Goal: Information Seeking & Learning: Learn about a topic

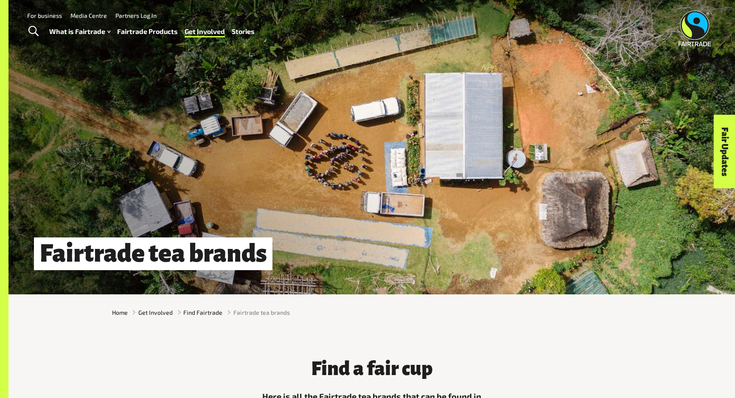
click at [37, 323] on div "Home Get Involved Find Fairtrade Fairtrade tea brands" at bounding box center [371, 312] width 727 height 23
click at [28, 333] on div "Find a fair cup Here is all the Fairtrade tea brands that can be found in Austr…" at bounding box center [371, 390] width 727 height 121
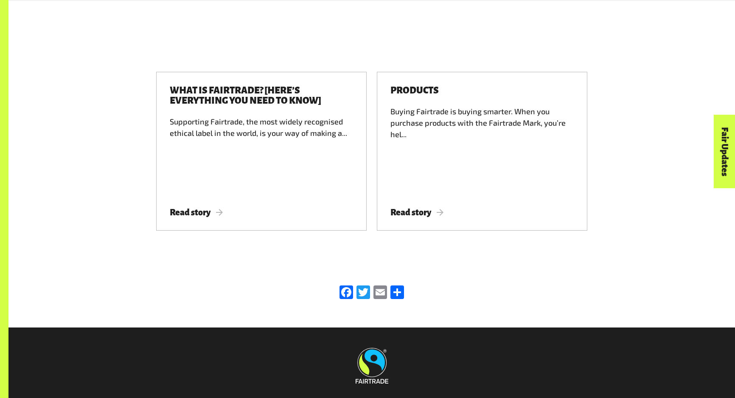
scroll to position [813, 0]
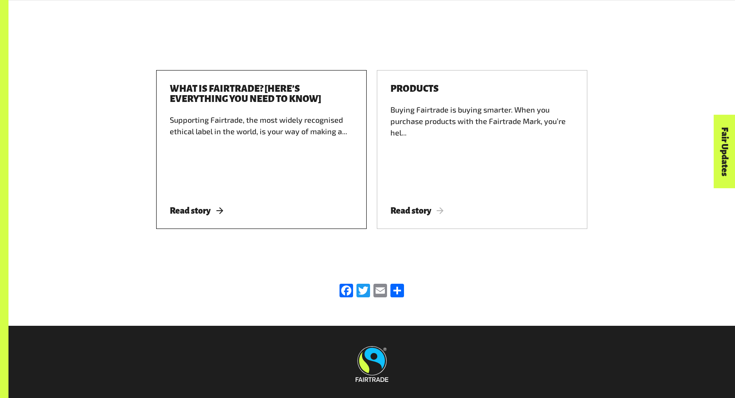
click at [184, 210] on span "Read story" at bounding box center [196, 210] width 53 height 9
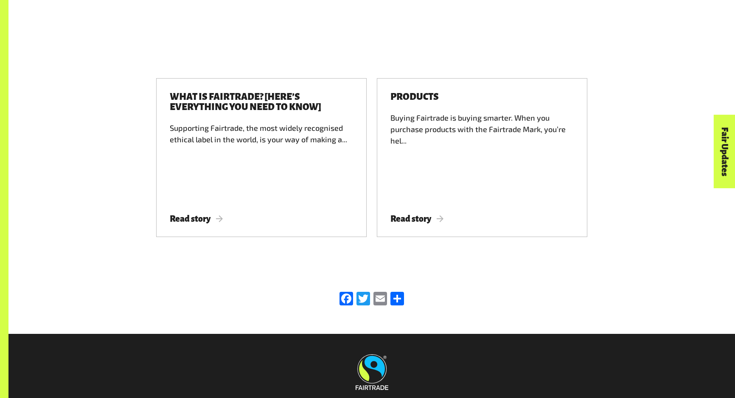
scroll to position [813, 0]
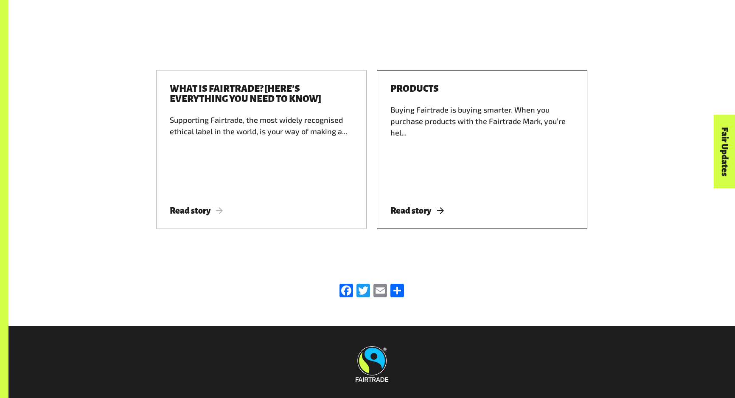
click at [417, 211] on span "Read story" at bounding box center [417, 210] width 53 height 9
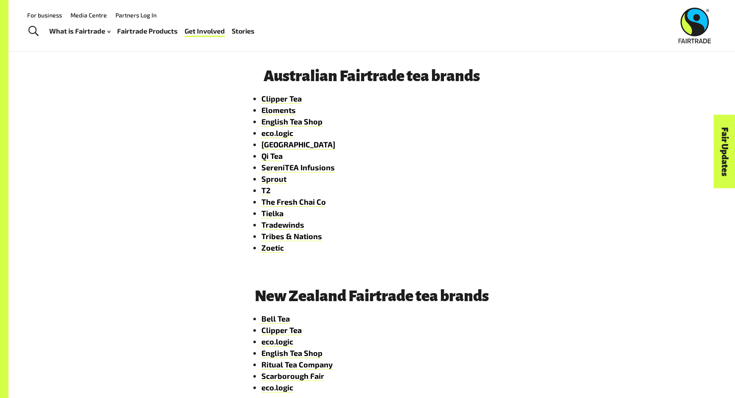
scroll to position [410, 0]
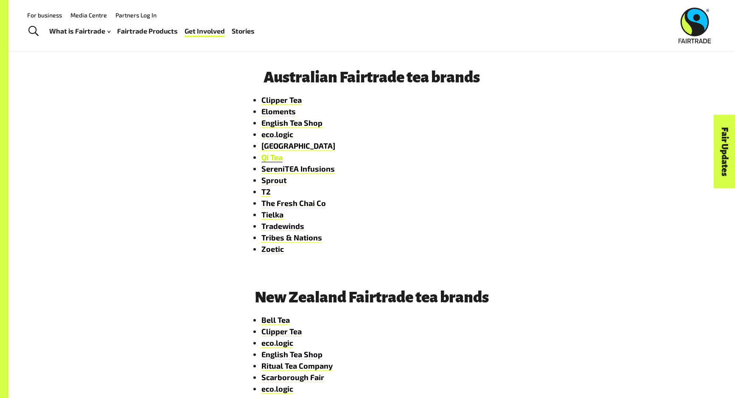
click at [265, 161] on link "Qi Tea" at bounding box center [272, 157] width 21 height 10
click at [276, 218] on link "Tielka" at bounding box center [273, 215] width 22 height 10
